Goal: Check status: Check status

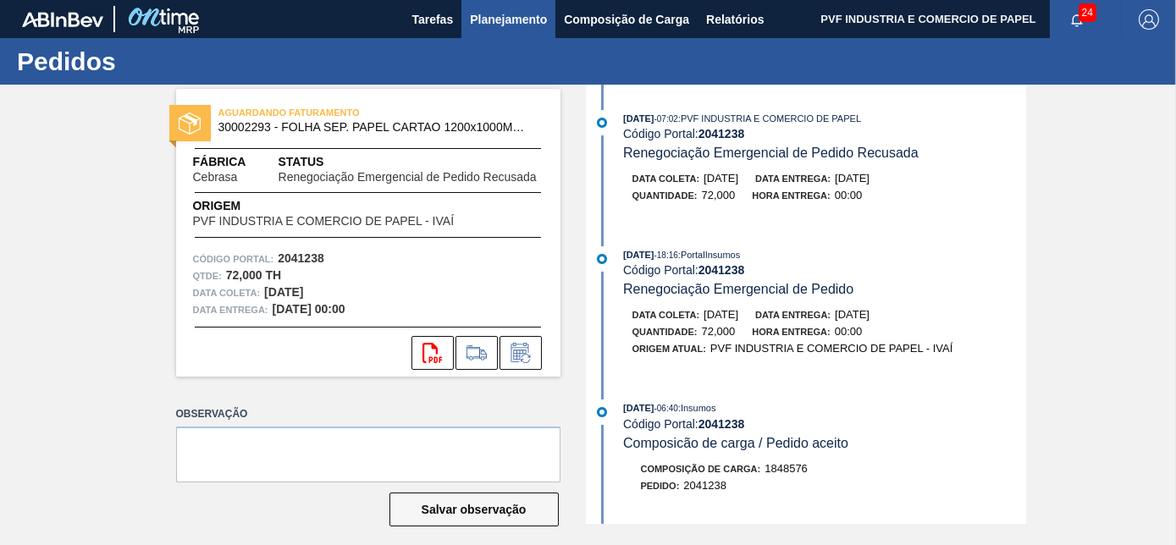
click at [495, 4] on button "Planejamento" at bounding box center [508, 19] width 94 height 38
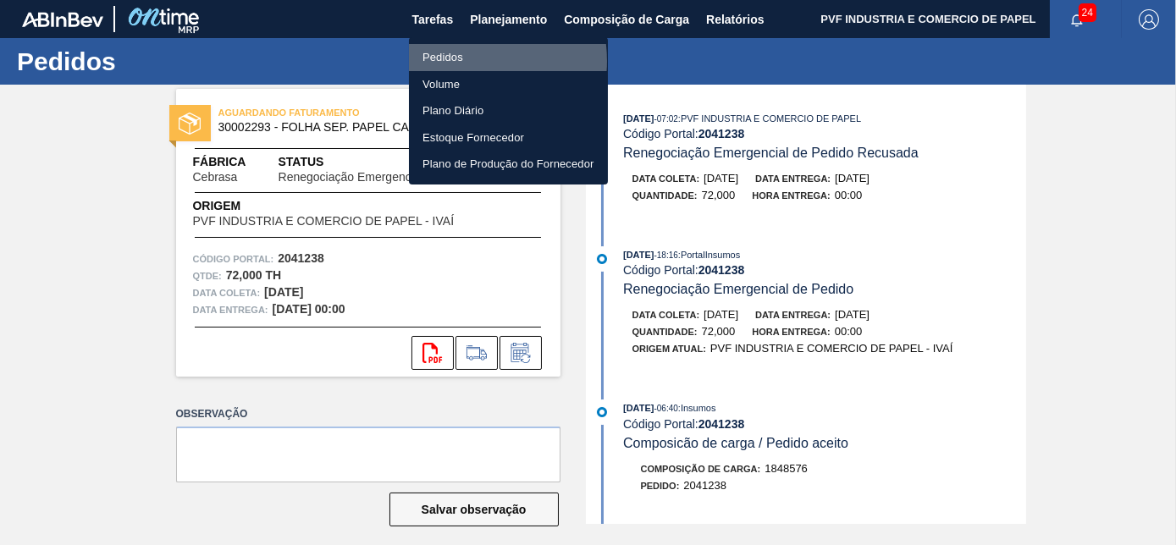
click at [457, 61] on li "Pedidos" at bounding box center [508, 57] width 199 height 27
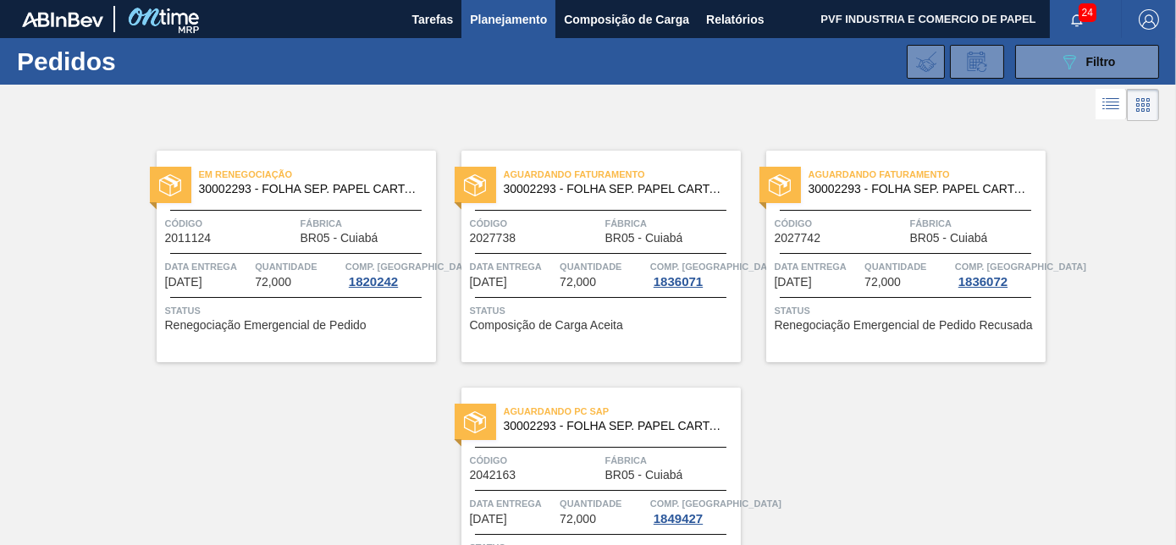
scroll to position [117, 0]
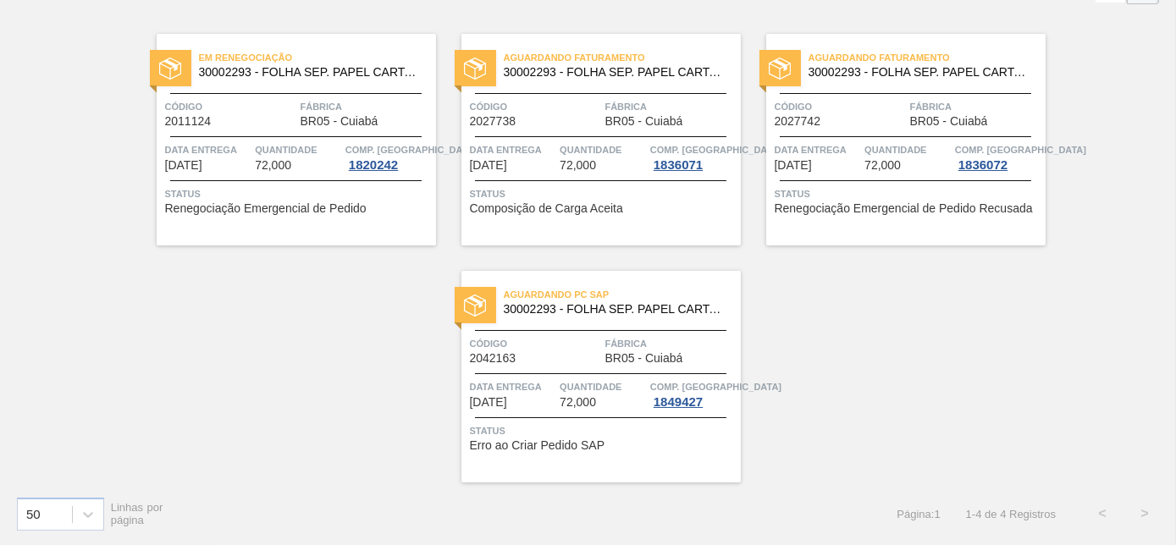
click at [591, 366] on div "Aguardando PC SAP 30002293 - FOLHA SEP. PAPEL CARTAO 1200x1000M 350g Código 204…" at bounding box center [600, 377] width 279 height 212
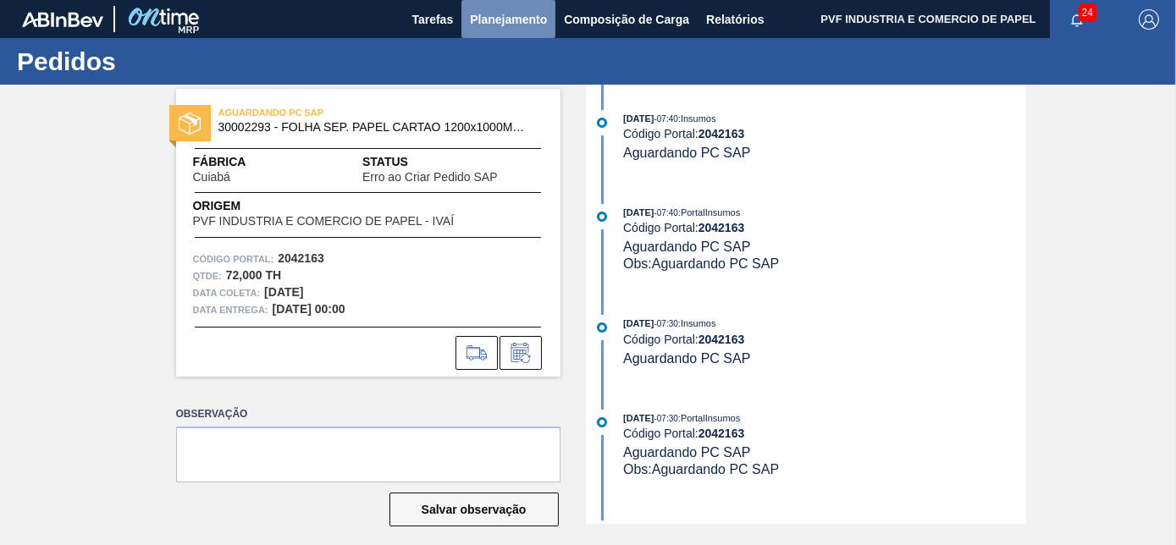
click at [489, 14] on span "Planejamento" at bounding box center [508, 19] width 77 height 20
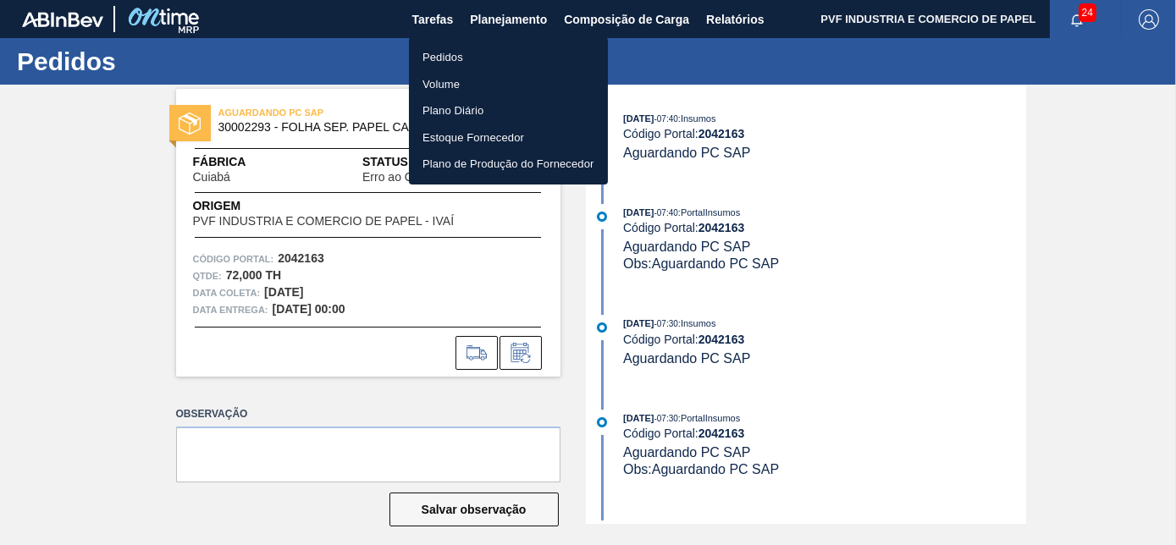
click at [413, 56] on li "Pedidos" at bounding box center [508, 57] width 199 height 27
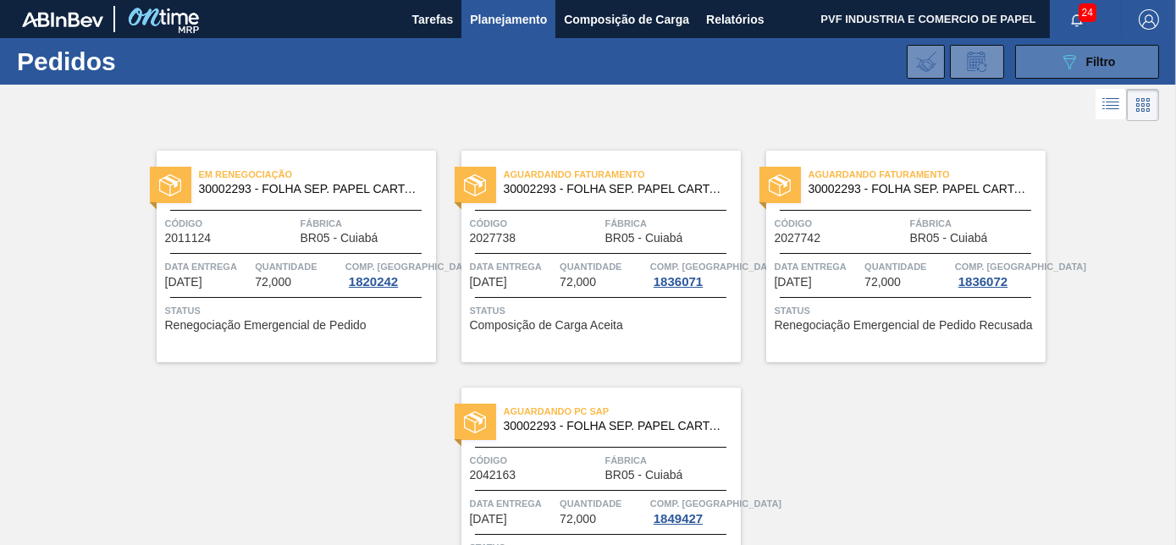
click at [1105, 53] on div "089F7B8B-B2A5-4AFE-B5C0-19BA573D28AC Filtro" at bounding box center [1087, 62] width 57 height 20
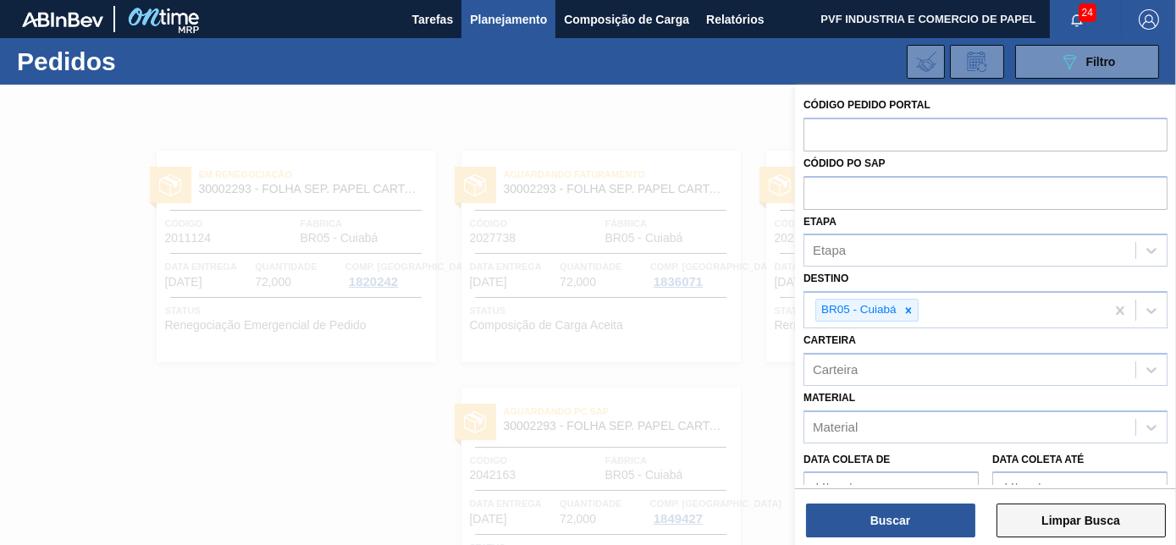
click at [1095, 510] on button "Limpar Busca" at bounding box center [1081, 521] width 169 height 34
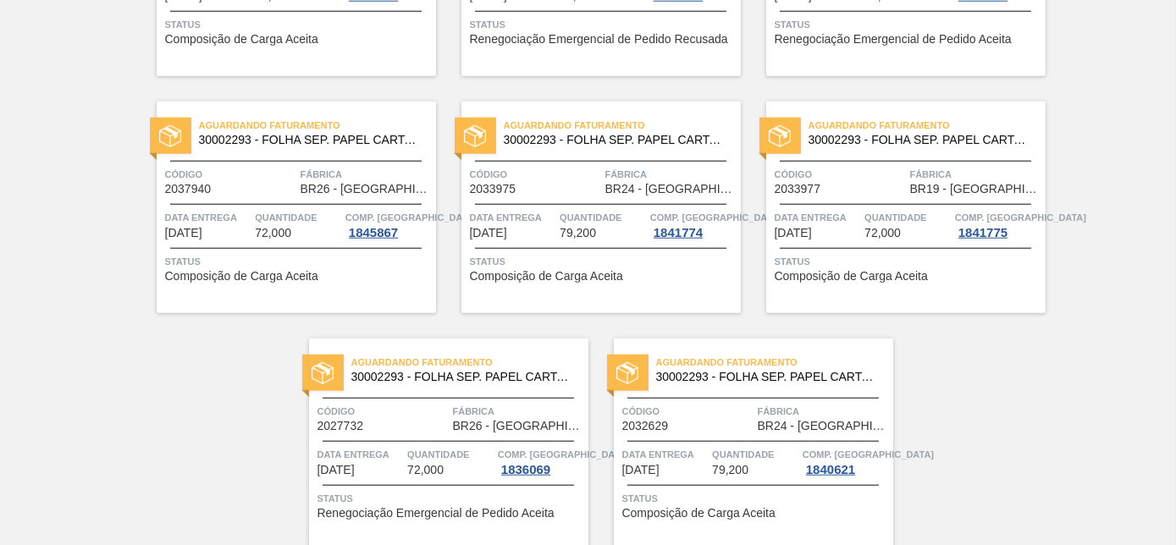
scroll to position [3673, 0]
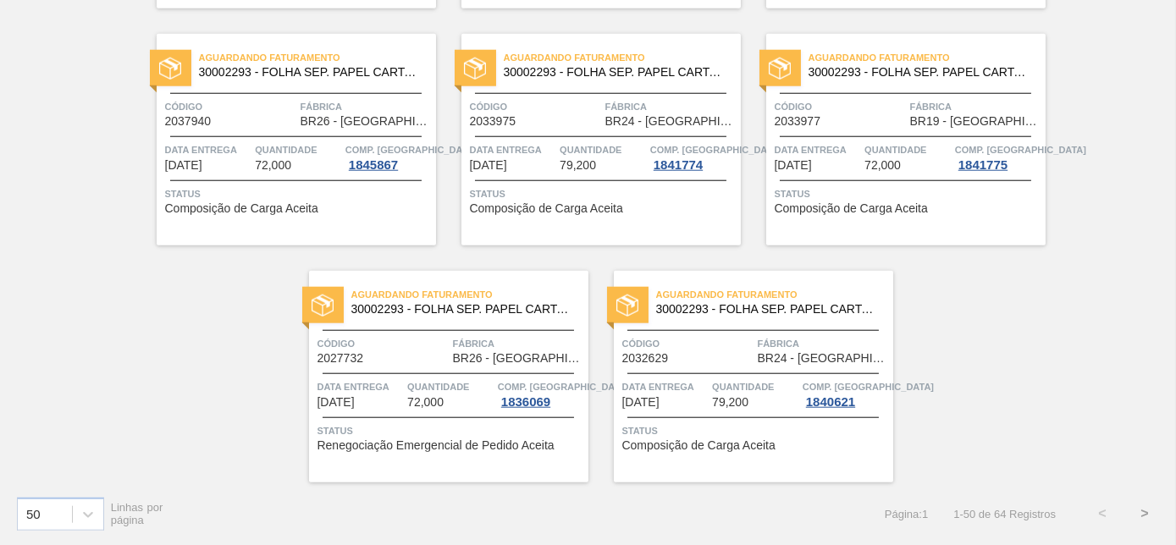
click at [1142, 515] on button ">" at bounding box center [1145, 514] width 42 height 42
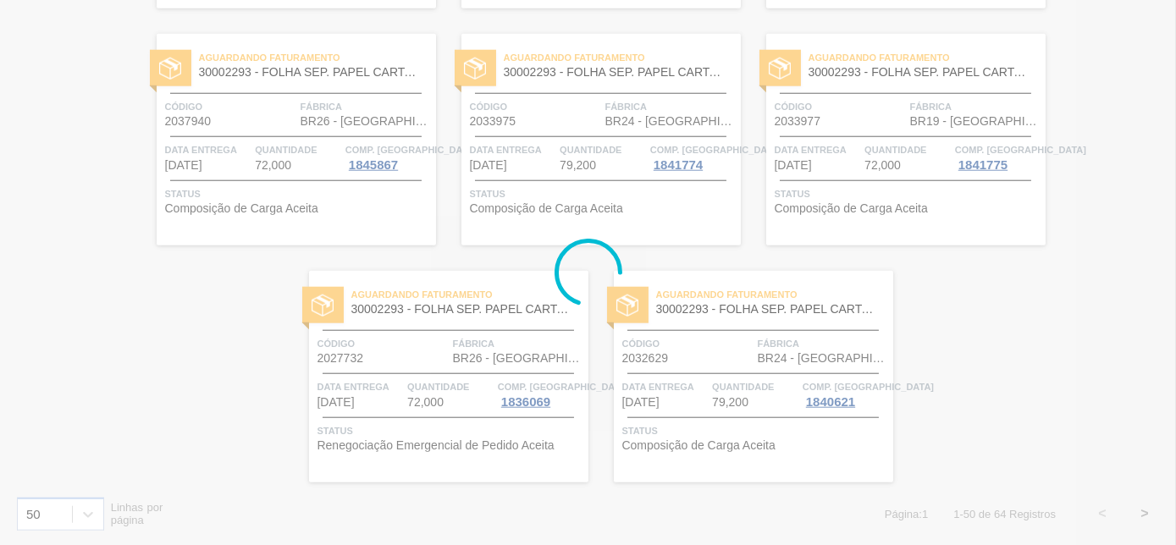
scroll to position [828, 0]
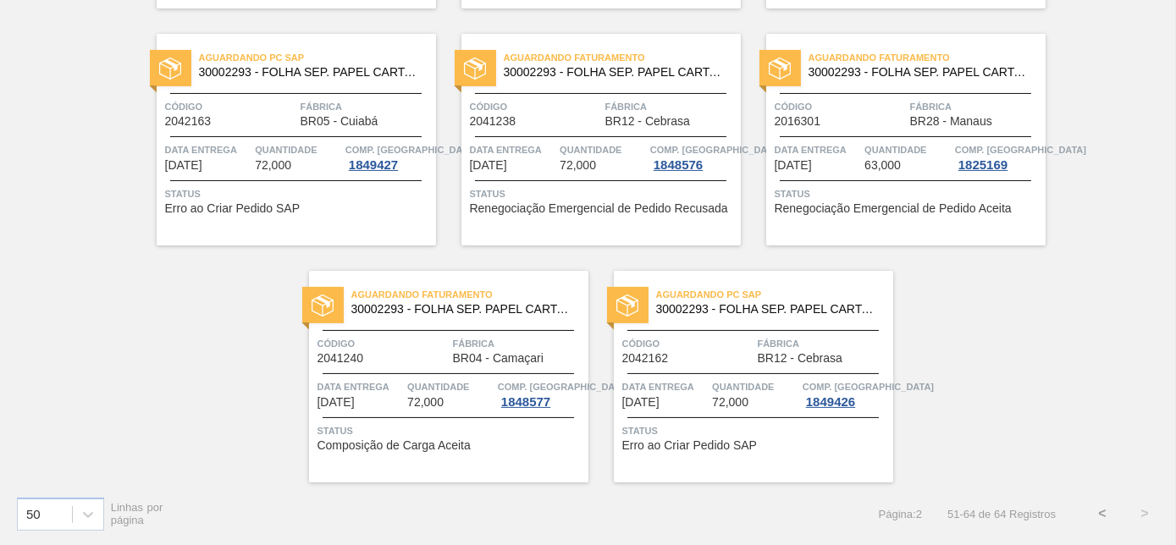
click at [582, 91] on div "Aguardando Faturamento 30002293 - FOLHA SEP. PAPEL CARTAO 1200x1000M 350g Códig…" at bounding box center [600, 140] width 279 height 212
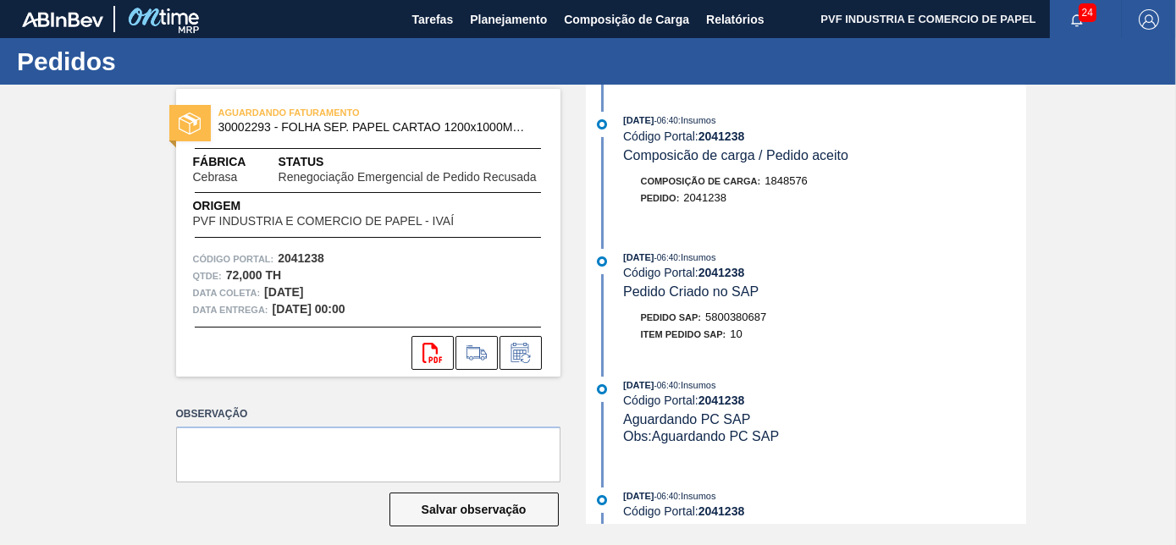
scroll to position [307, 0]
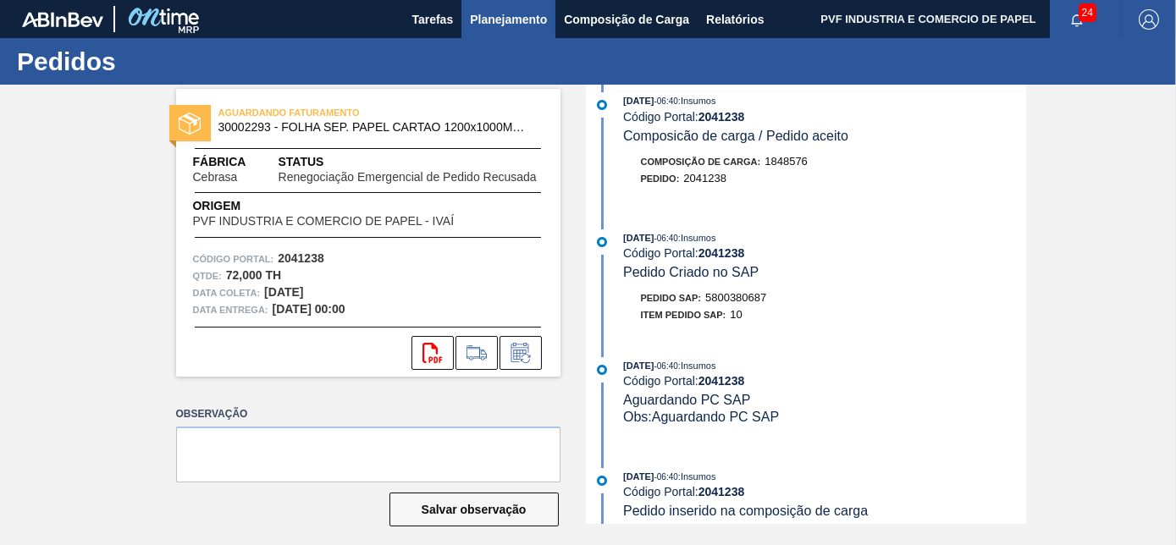
click at [521, 20] on span "Planejamento" at bounding box center [508, 19] width 77 height 20
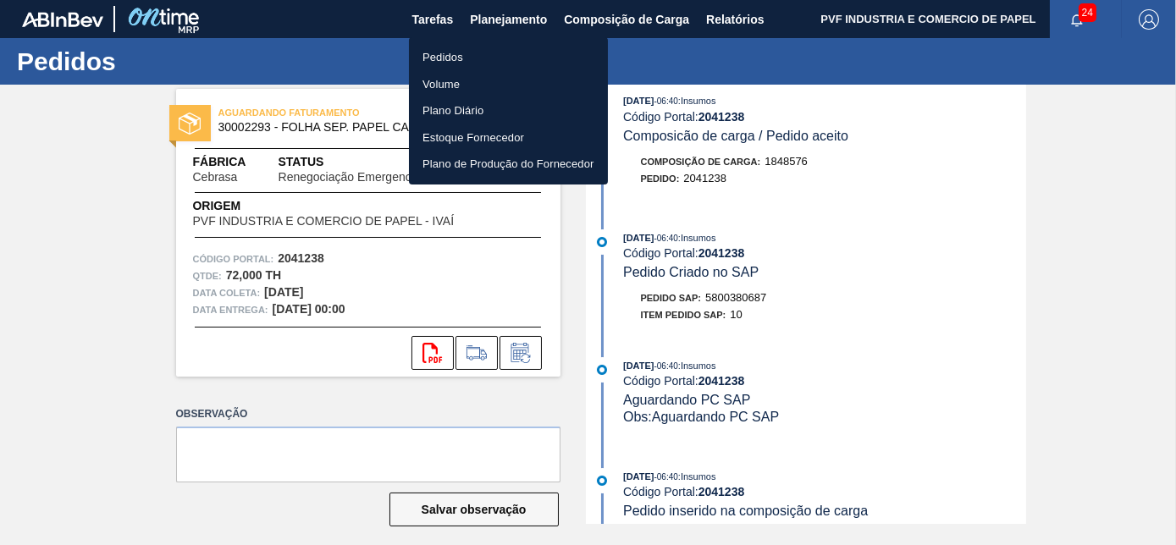
click at [447, 56] on li "Pedidos" at bounding box center [508, 57] width 199 height 27
